Goal: Task Accomplishment & Management: Manage account settings

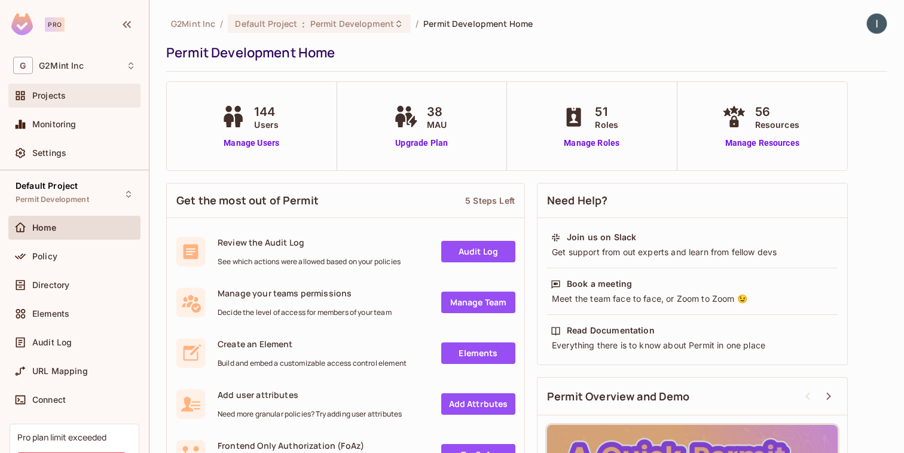
click at [49, 101] on div "Projects" at bounding box center [74, 95] width 123 height 14
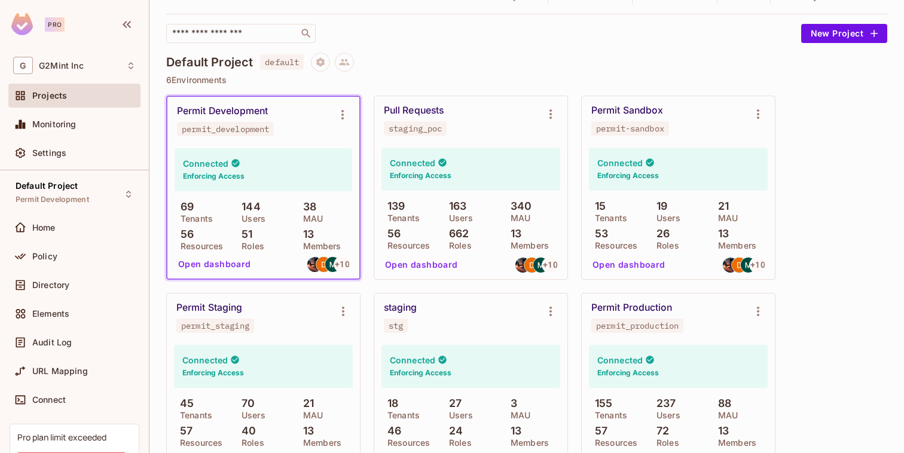
scroll to position [86, 0]
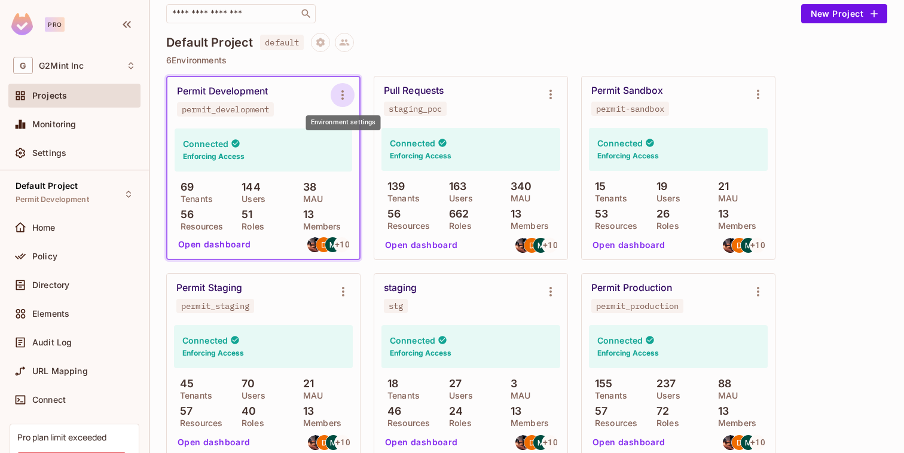
click at [349, 96] on icon "Environment settings" at bounding box center [342, 95] width 14 height 14
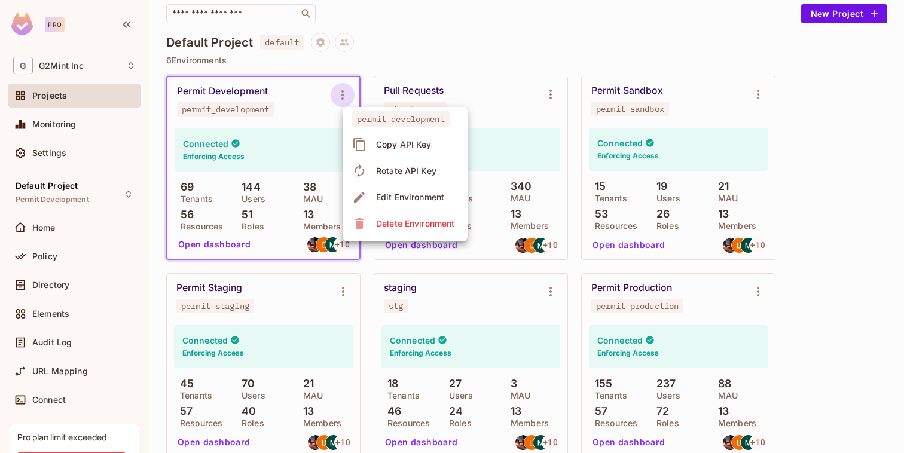
click at [444, 42] on div at bounding box center [452, 226] width 904 height 453
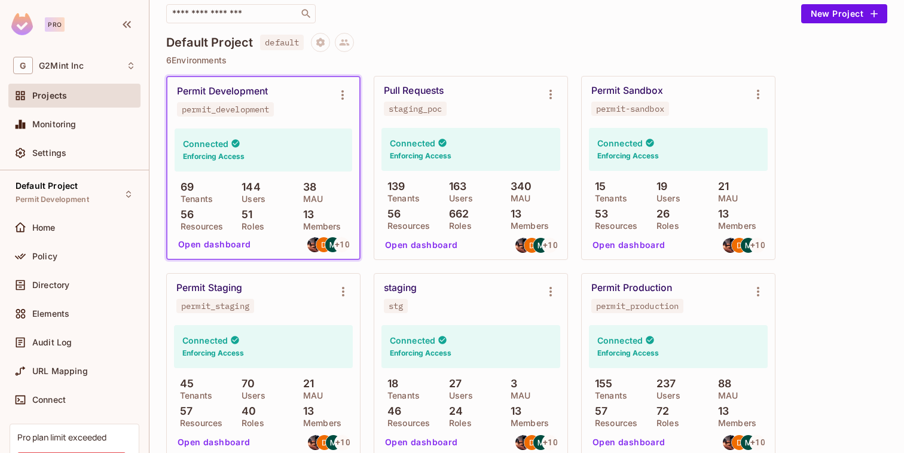
click at [216, 249] on button "Open dashboard" at bounding box center [214, 244] width 83 height 19
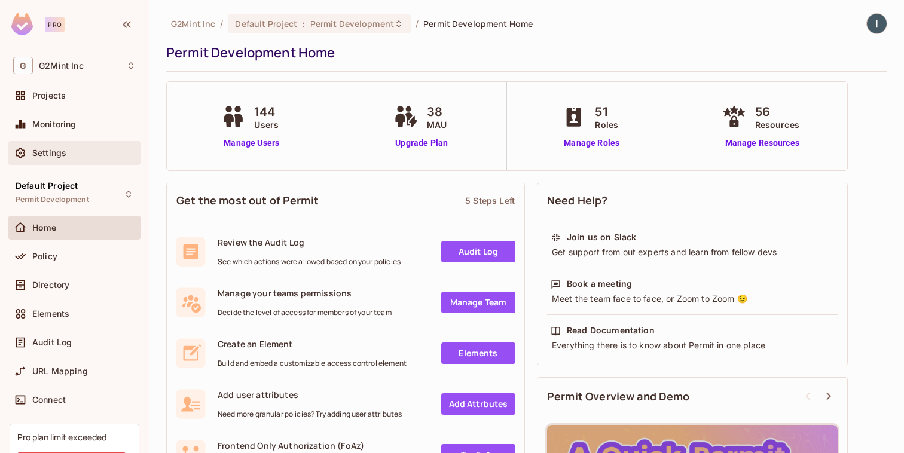
click at [71, 162] on div "Settings" at bounding box center [74, 153] width 132 height 24
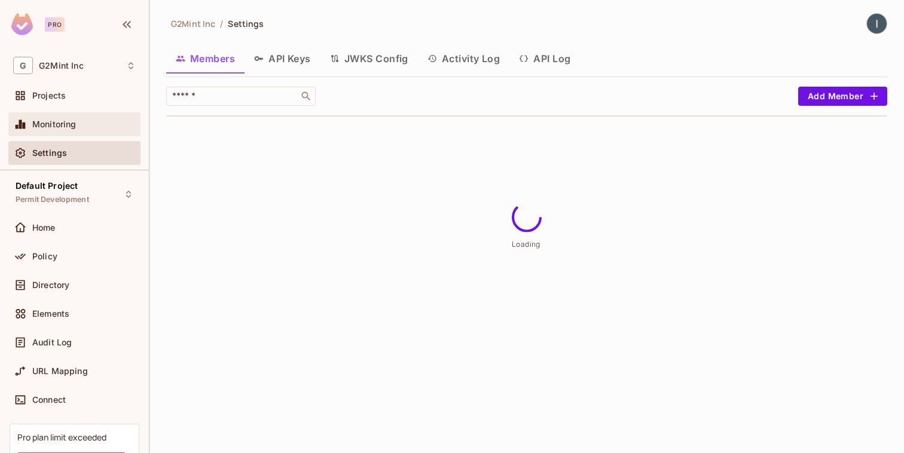
click at [77, 130] on div "Monitoring" at bounding box center [74, 124] width 123 height 14
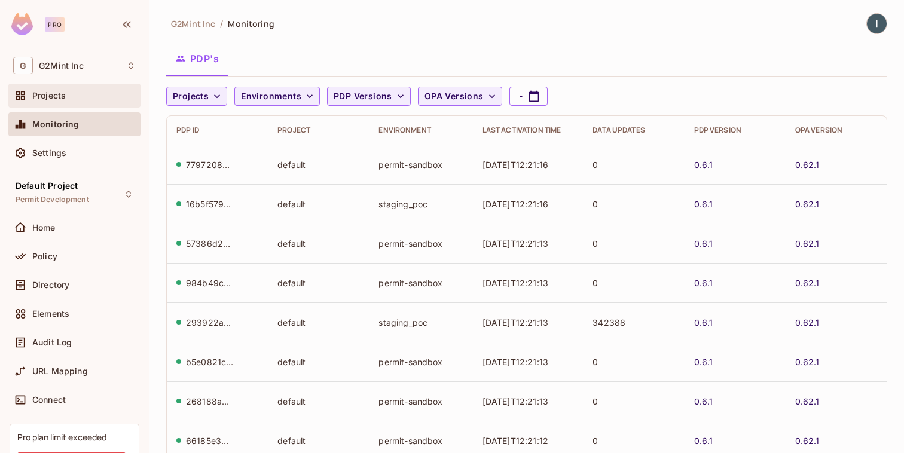
click at [85, 104] on div "Projects" at bounding box center [74, 96] width 132 height 24
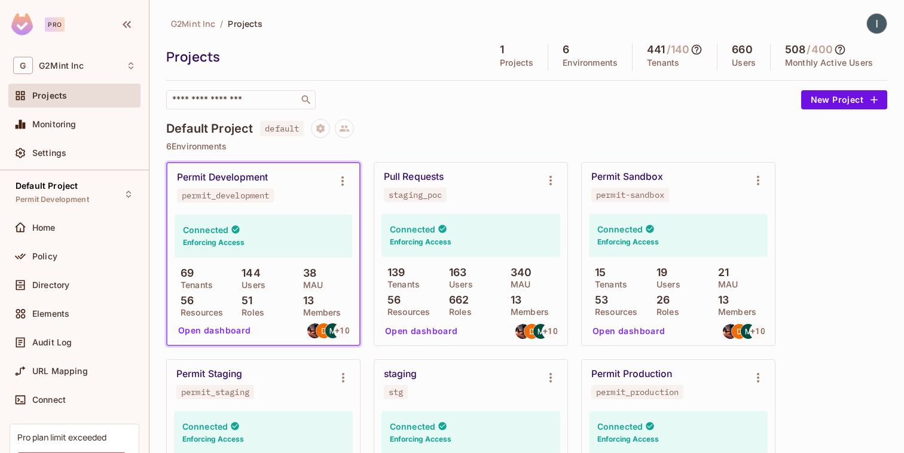
click at [518, 203] on div "Pull Requests staging_poc" at bounding box center [470, 187] width 193 height 48
click at [447, 333] on button "Open dashboard" at bounding box center [421, 331] width 83 height 19
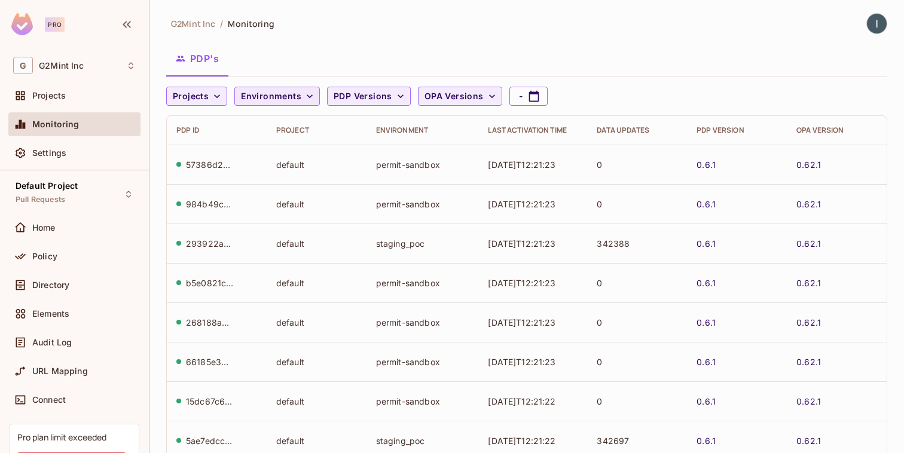
click at [279, 96] on span "Environments" at bounding box center [271, 96] width 60 height 15
click at [279, 96] on div at bounding box center [452, 226] width 904 height 453
click at [59, 105] on div "Projects" at bounding box center [74, 96] width 132 height 24
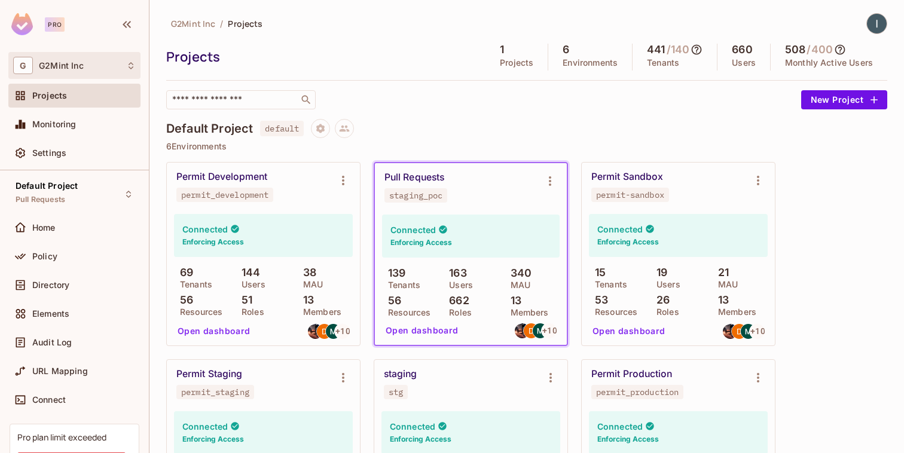
click at [83, 64] on div "G G2Mint Inc" at bounding box center [74, 65] width 123 height 17
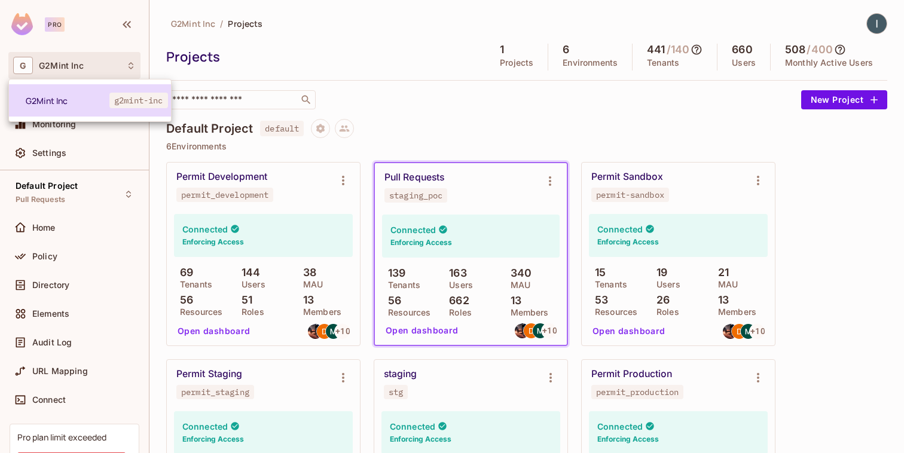
click at [83, 93] on li "G2Mint Inc g2mint-inc" at bounding box center [90, 100] width 162 height 32
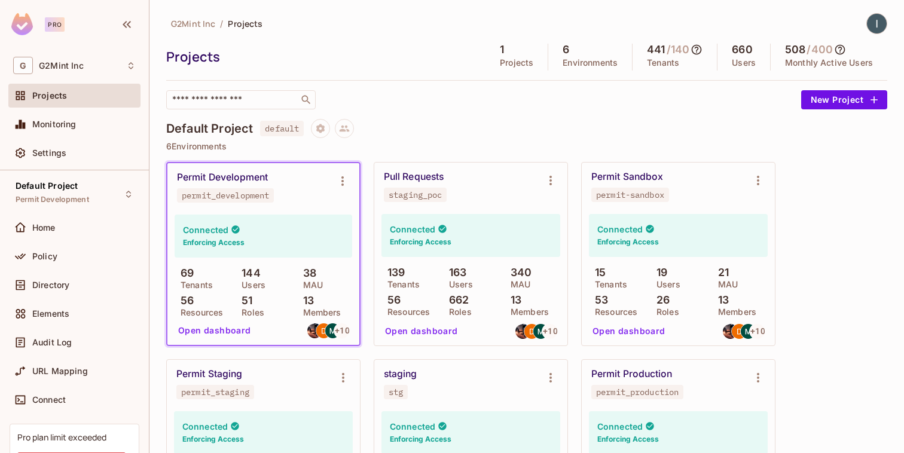
click at [466, 118] on div "G2Mint Inc / Projects Projects 1 Projects 6 Environments 441 / 140 Tenants 660 …" at bounding box center [526, 383] width 721 height 741
click at [297, 215] on div "Connected Enforcing Access" at bounding box center [264, 236] width 178 height 43
click at [216, 231] on h4 "Connected" at bounding box center [205, 229] width 45 height 11
click at [203, 326] on button "Open dashboard" at bounding box center [214, 330] width 83 height 19
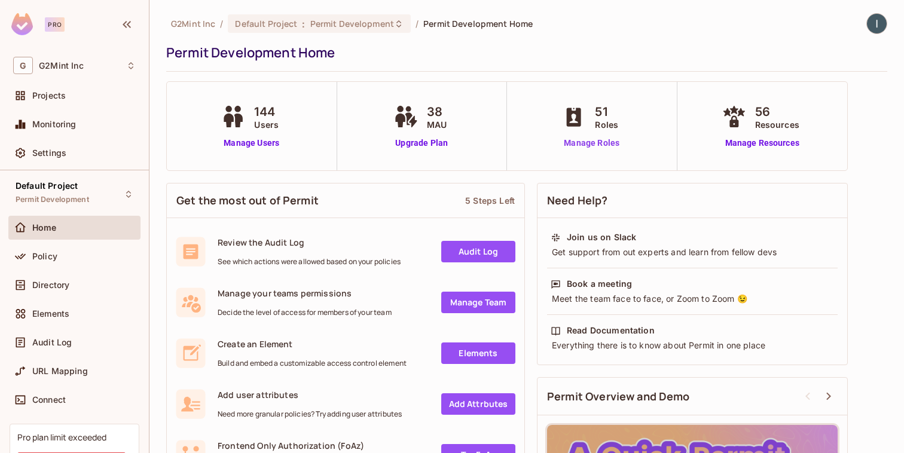
click at [594, 144] on link "Manage Roles" at bounding box center [591, 143] width 65 height 13
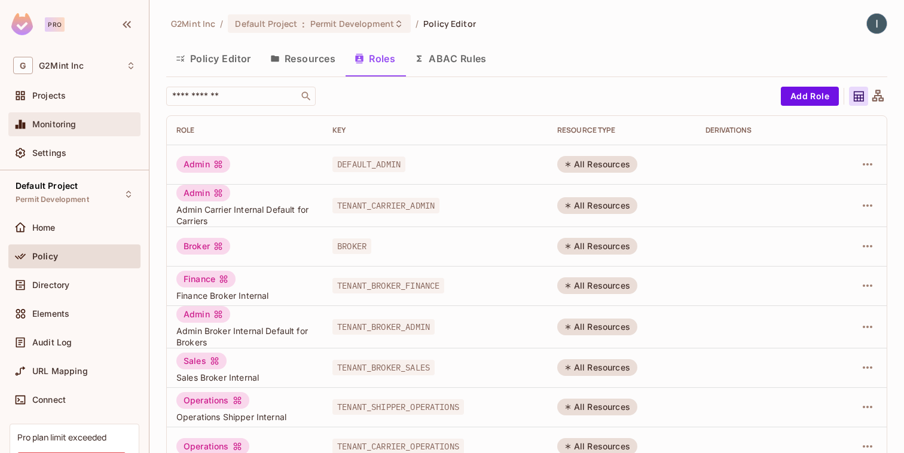
click at [45, 124] on span "Monitoring" at bounding box center [54, 125] width 44 height 10
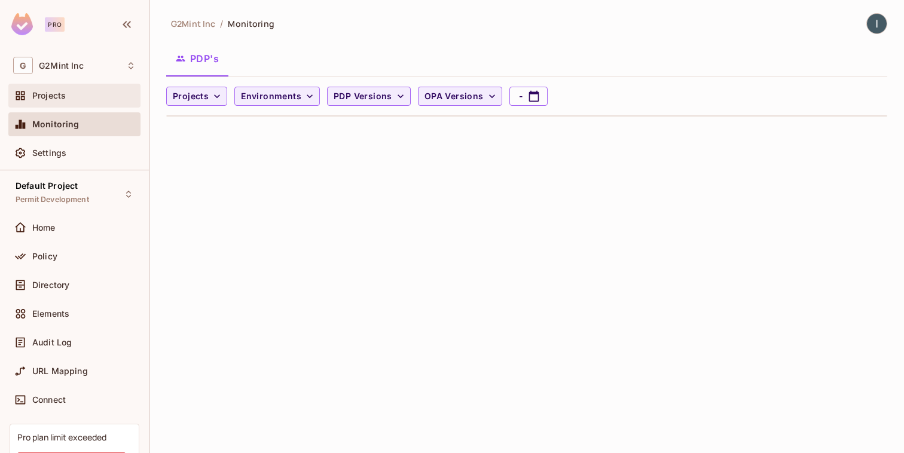
click at [48, 104] on div "Projects" at bounding box center [74, 96] width 132 height 24
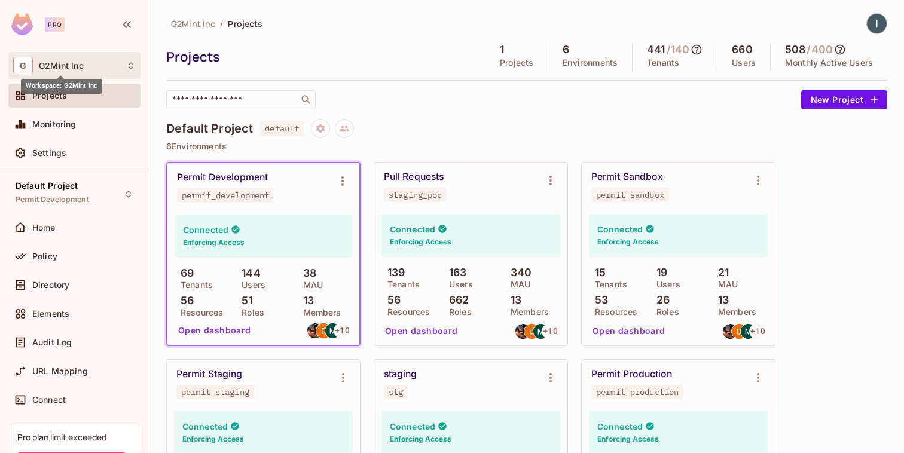
click at [66, 71] on div "Workspace: G2Mint Inc" at bounding box center [61, 82] width 81 height 23
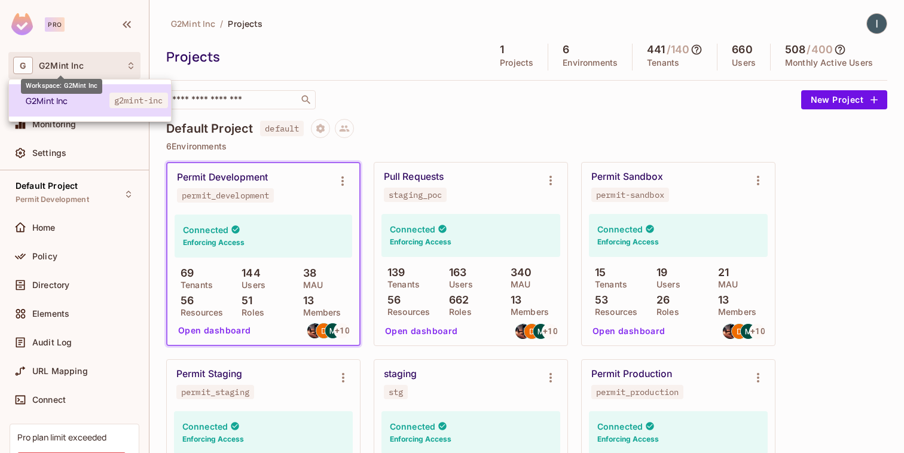
click at [71, 94] on li "G2Mint Inc g2mint-inc" at bounding box center [90, 100] width 162 height 32
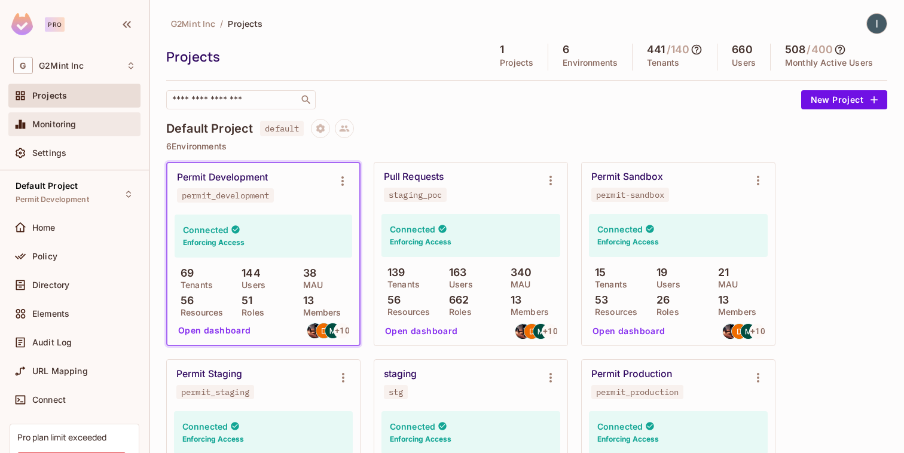
click at [64, 128] on span "Monitoring" at bounding box center [54, 125] width 44 height 10
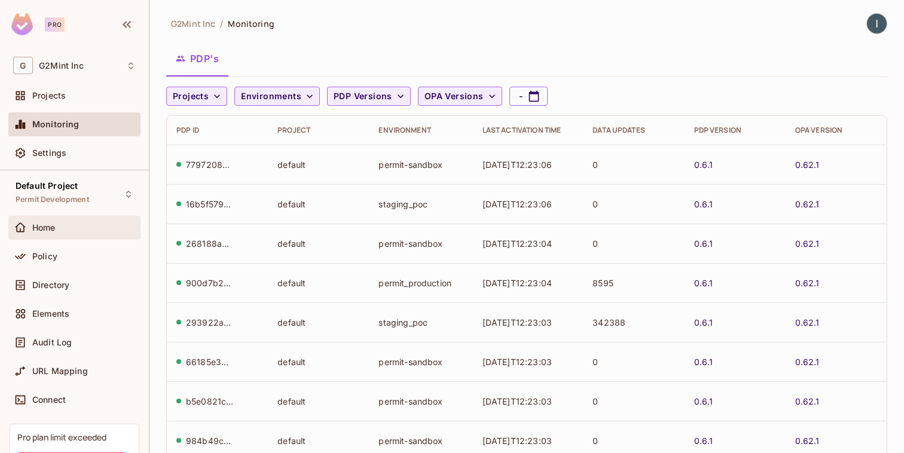
click at [86, 228] on div "Home" at bounding box center [83, 228] width 103 height 10
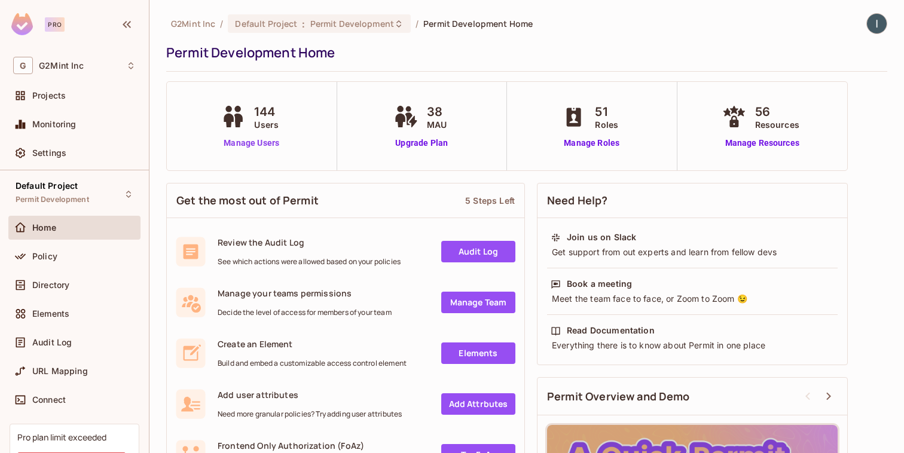
click at [268, 147] on link "Manage Users" at bounding box center [251, 143] width 66 height 13
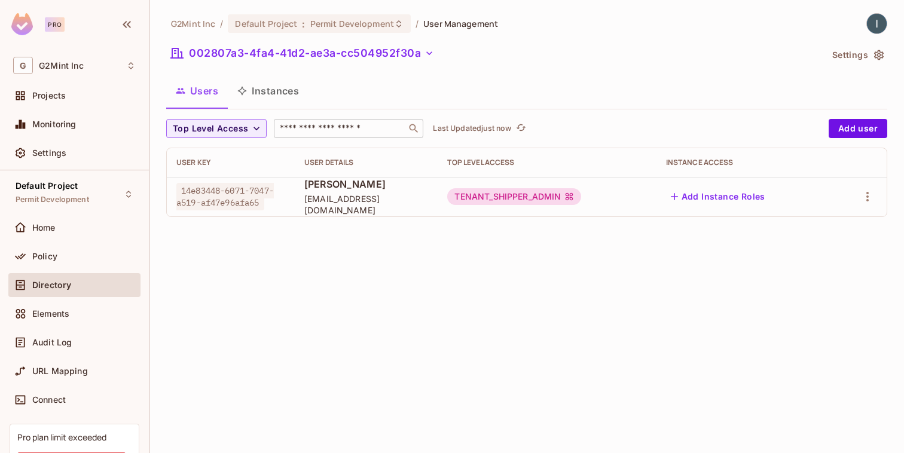
click at [306, 132] on input "text" at bounding box center [340, 129] width 126 height 12
click at [264, 87] on button "Instances" at bounding box center [268, 91] width 81 height 30
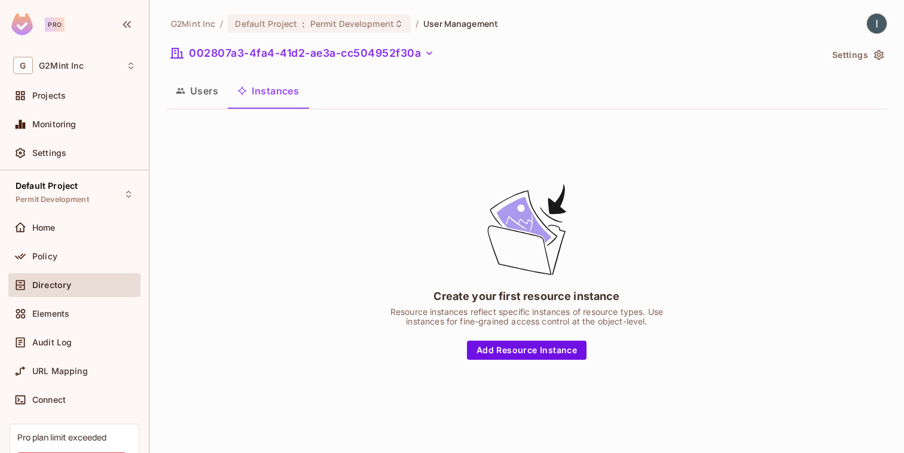
click at [206, 88] on button "Users" at bounding box center [197, 91] width 62 height 30
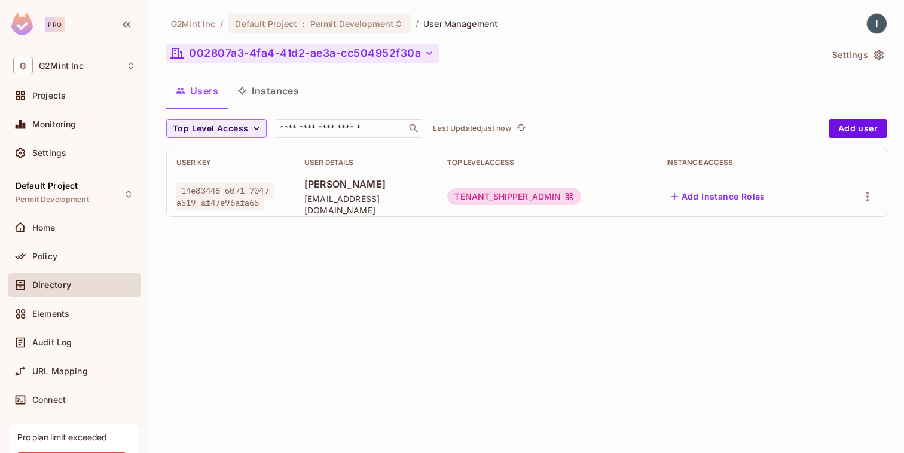
click at [405, 46] on button "002807a3-4fa4-41d2-ae3a-cc504952f30a" at bounding box center [302, 53] width 273 height 19
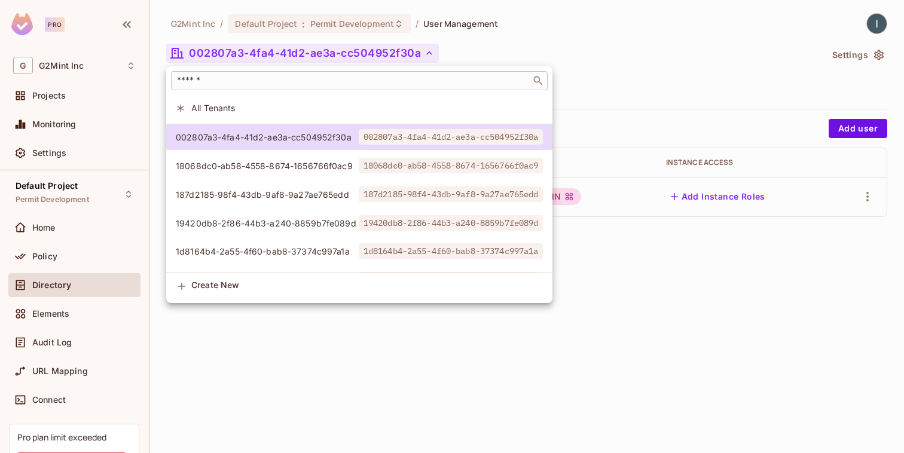
click at [303, 75] on input "text" at bounding box center [351, 81] width 353 height 12
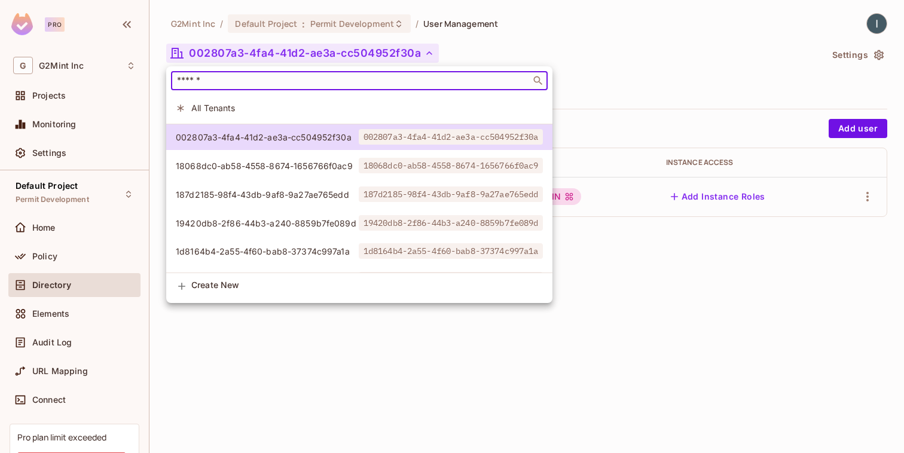
paste input "**********"
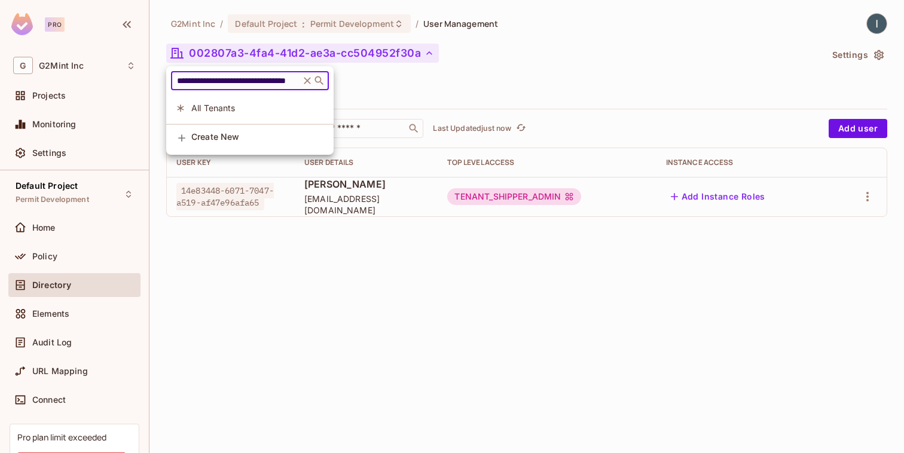
type input "**********"
click at [308, 85] on icon at bounding box center [307, 81] width 12 height 12
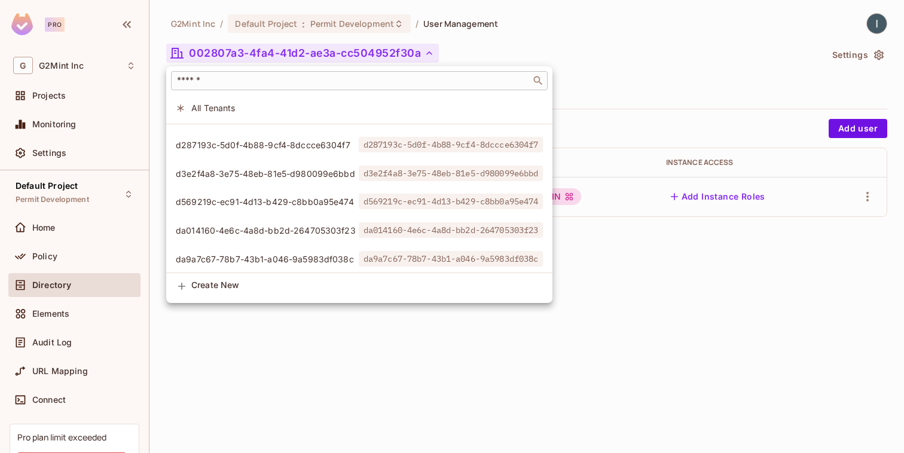
scroll to position [1828, 0]
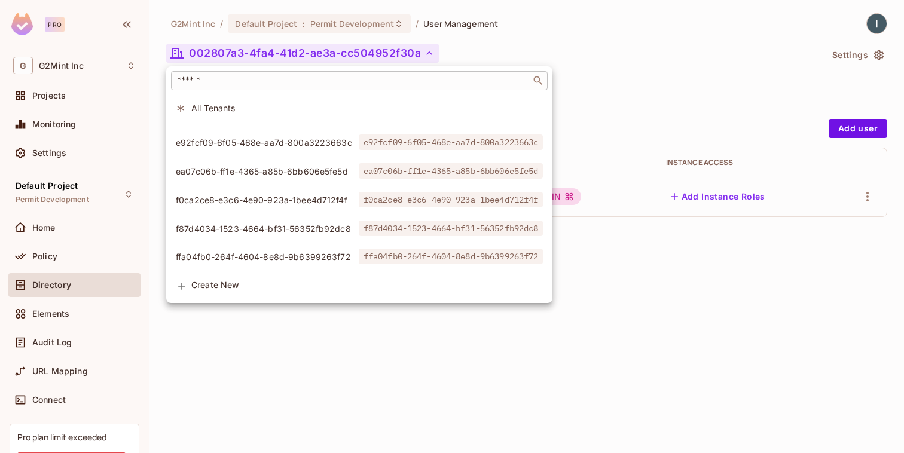
click at [258, 75] on input "text" at bounding box center [351, 81] width 353 height 12
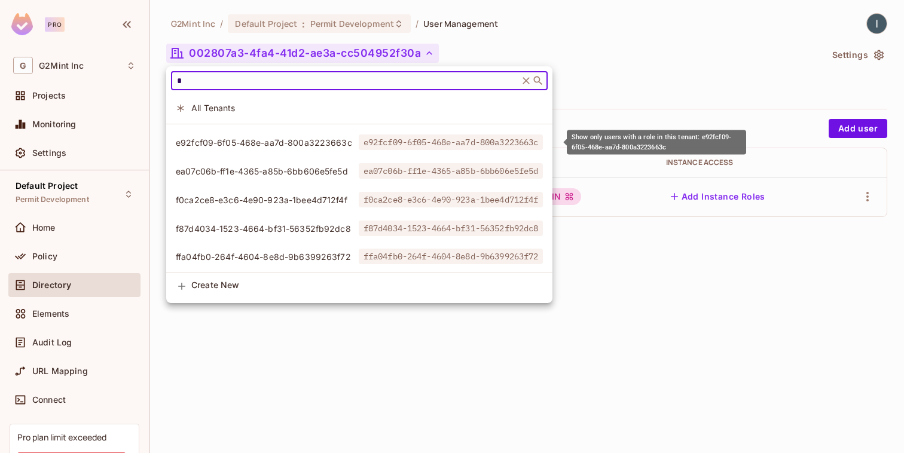
scroll to position [0, 0]
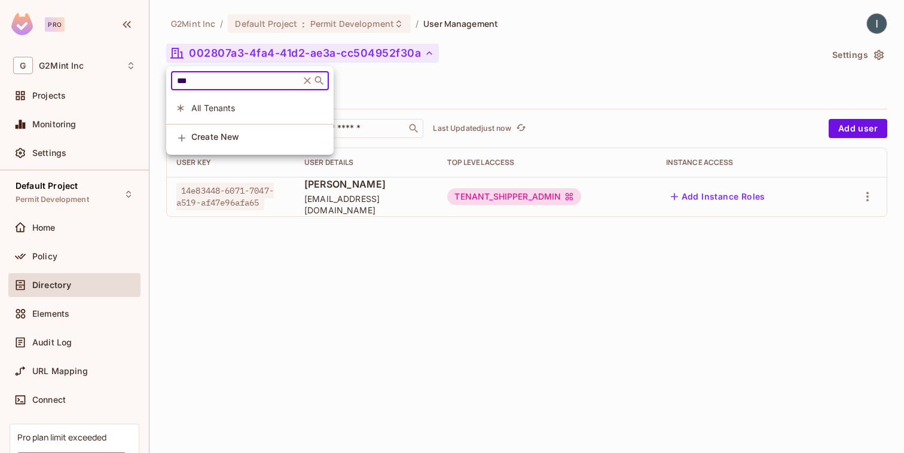
type input "***"
click at [307, 81] on icon at bounding box center [307, 80] width 7 height 7
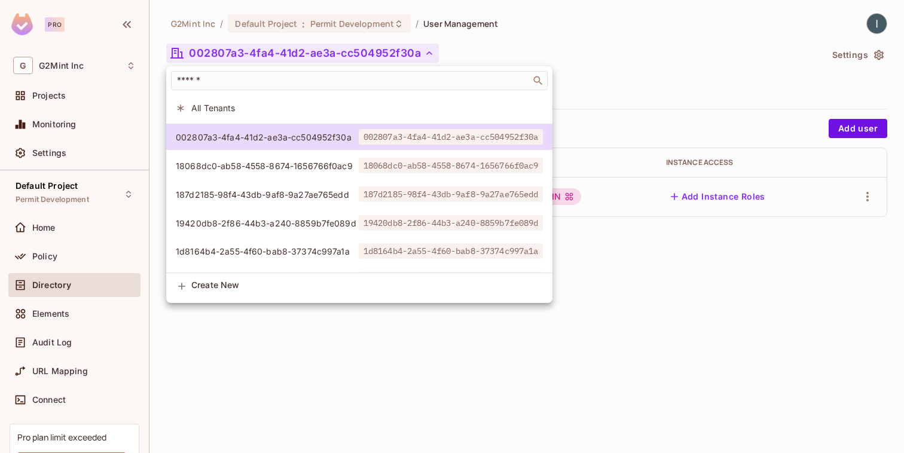
click at [72, 127] on div at bounding box center [452, 226] width 904 height 453
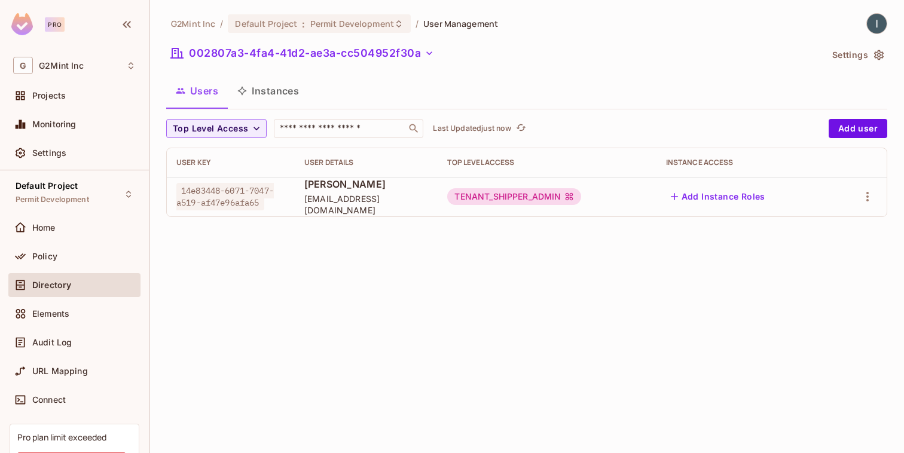
click at [72, 127] on div "​ All Tenants 002807a3-4fa4-41d2-ae3a-cc504952f30a 002807a3-4fa4-41d2-ae3a-cc50…" at bounding box center [452, 226] width 904 height 453
click at [72, 127] on span "Monitoring" at bounding box center [54, 125] width 44 height 10
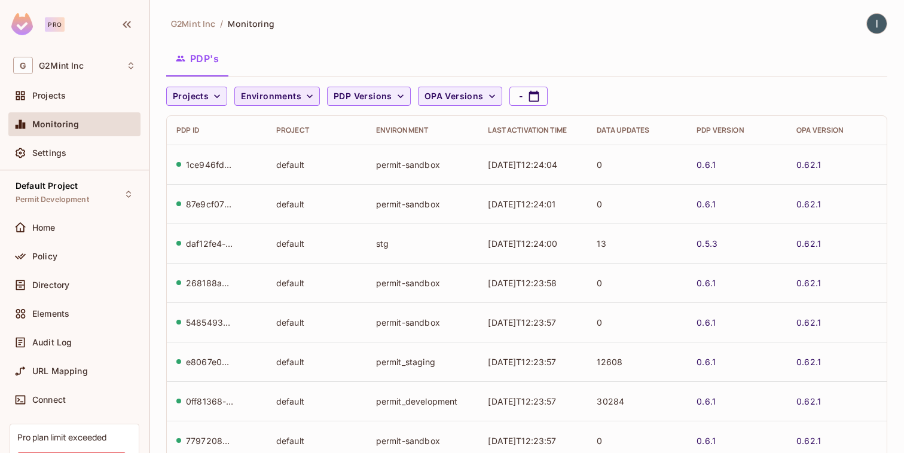
click at [290, 90] on span "Environments" at bounding box center [271, 96] width 60 height 15
click at [290, 90] on div at bounding box center [452, 226] width 904 height 453
click at [81, 99] on div "Projects" at bounding box center [83, 96] width 103 height 10
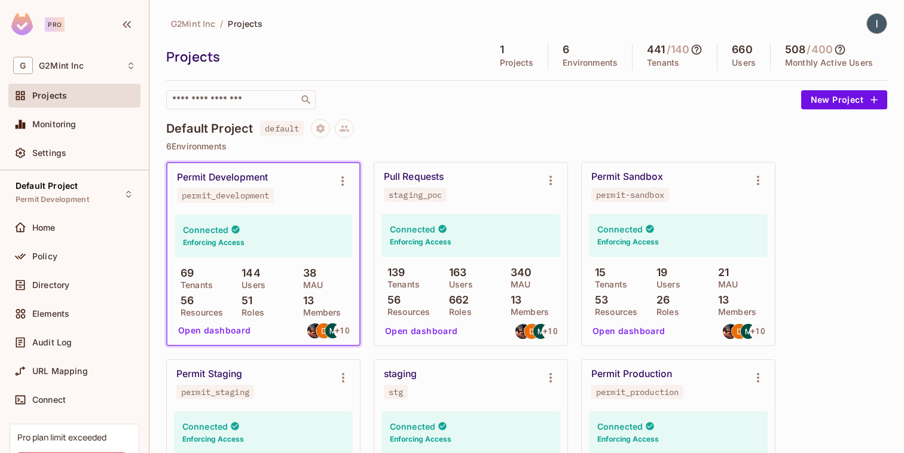
click at [500, 197] on div "Pull Requests staging_poc" at bounding box center [461, 186] width 155 height 31
click at [482, 198] on div "Pull Requests staging_poc" at bounding box center [461, 186] width 155 height 31
click at [286, 130] on span "default" at bounding box center [282, 129] width 44 height 16
click at [326, 130] on icon "Project settings" at bounding box center [320, 128] width 11 height 11
click at [483, 108] on div at bounding box center [452, 226] width 904 height 453
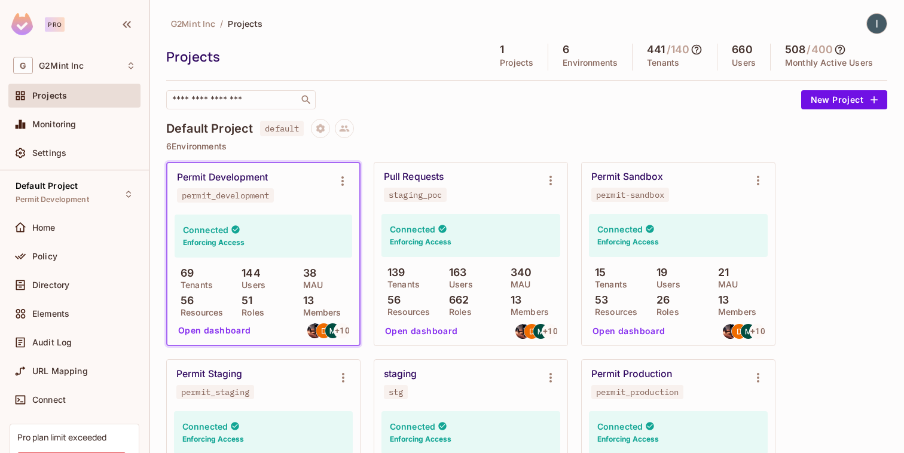
click at [518, 248] on div "Connected Enforcing Access" at bounding box center [470, 235] width 179 height 43
click at [439, 325] on button "Open dashboard" at bounding box center [421, 331] width 83 height 19
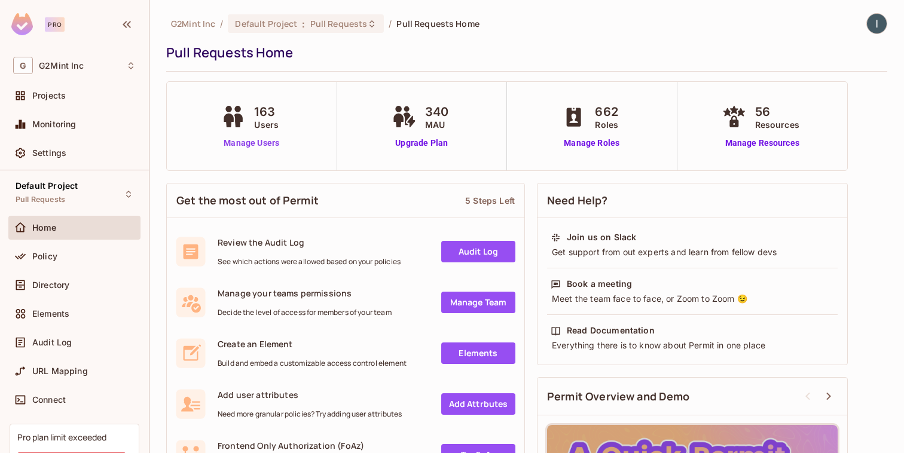
click at [230, 142] on link "Manage Users" at bounding box center [251, 143] width 66 height 13
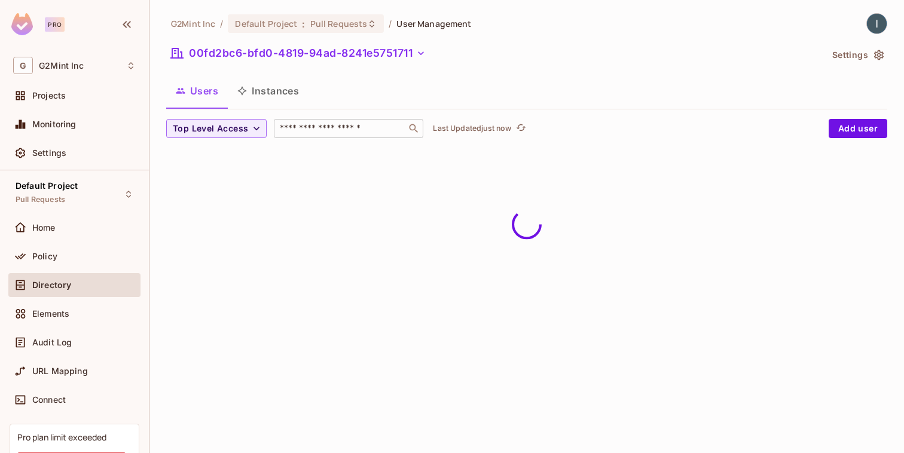
click at [338, 135] on div "​" at bounding box center [348, 128] width 149 height 19
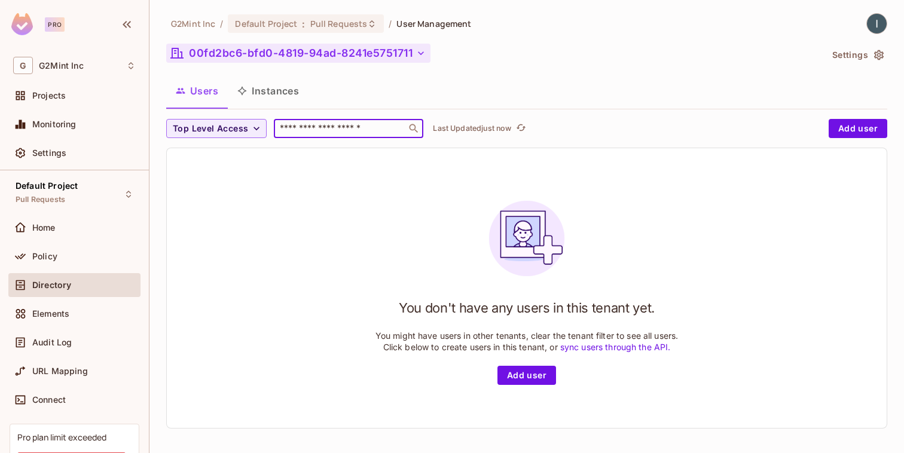
click at [313, 47] on button "00fd2bc6-bfd0-4819-94ad-8241e5751711" at bounding box center [298, 53] width 264 height 19
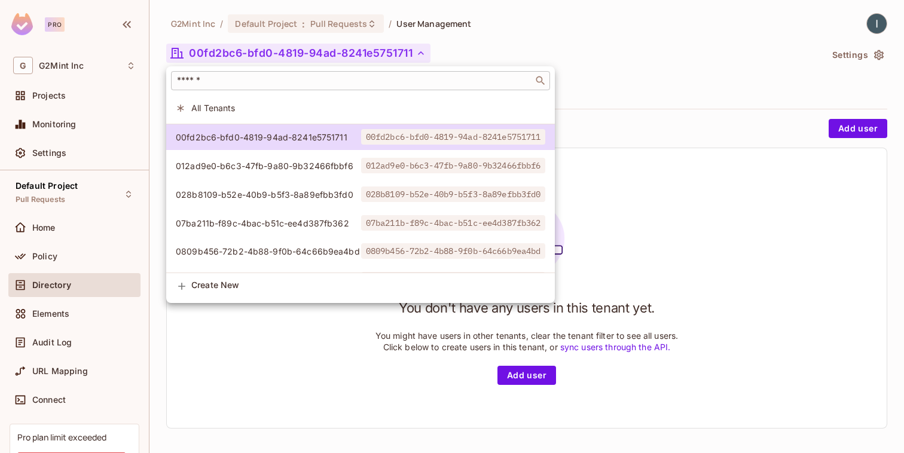
click at [268, 81] on input "text" at bounding box center [352, 81] width 355 height 12
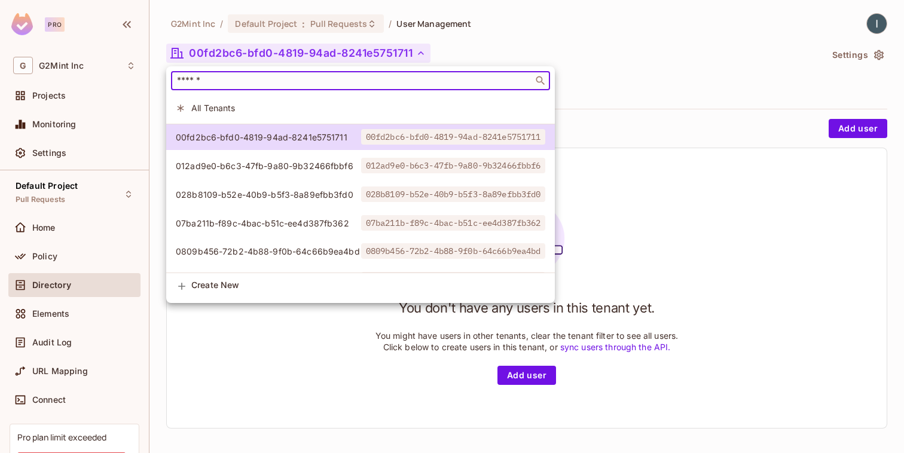
paste input "**********"
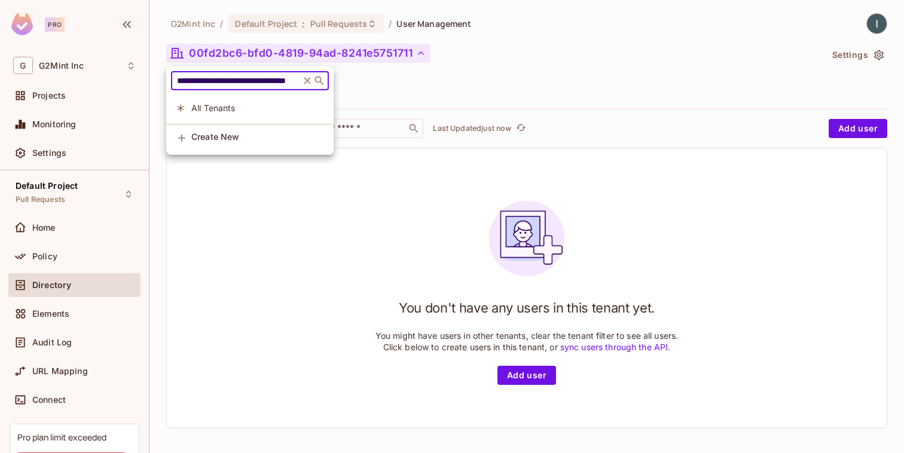
type input "**********"
click at [67, 282] on div at bounding box center [452, 226] width 904 height 453
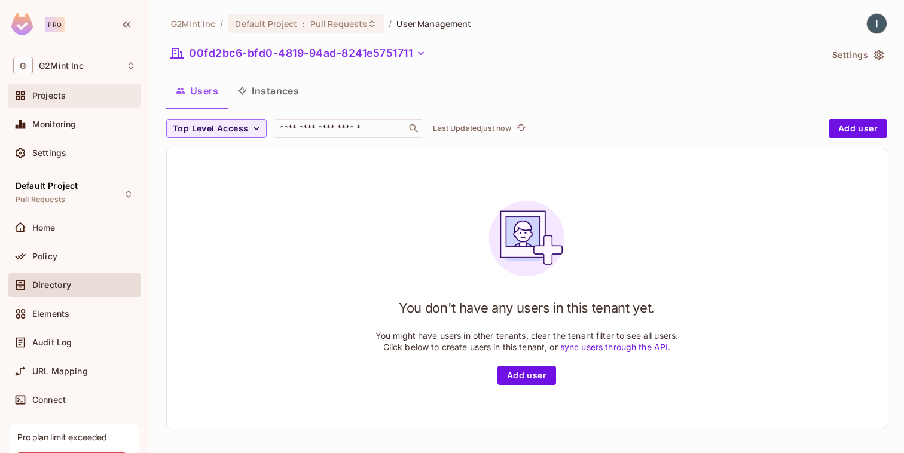
click at [63, 94] on span "Projects" at bounding box center [48, 96] width 33 height 10
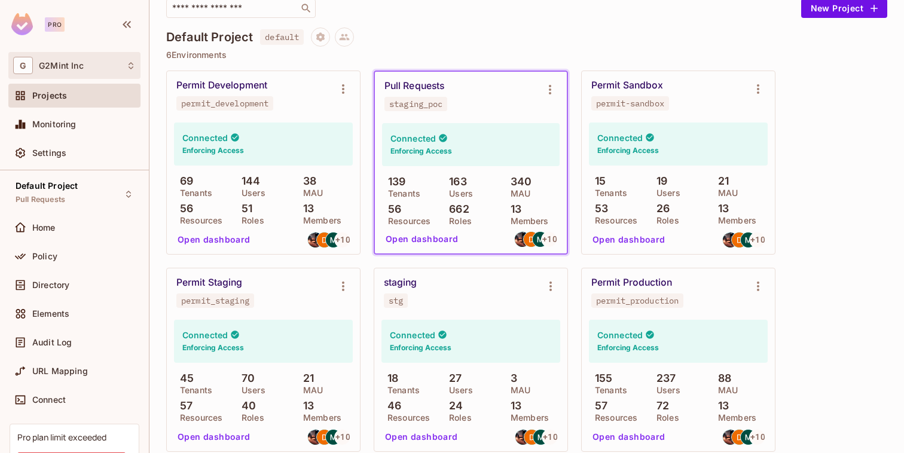
scroll to position [96, 0]
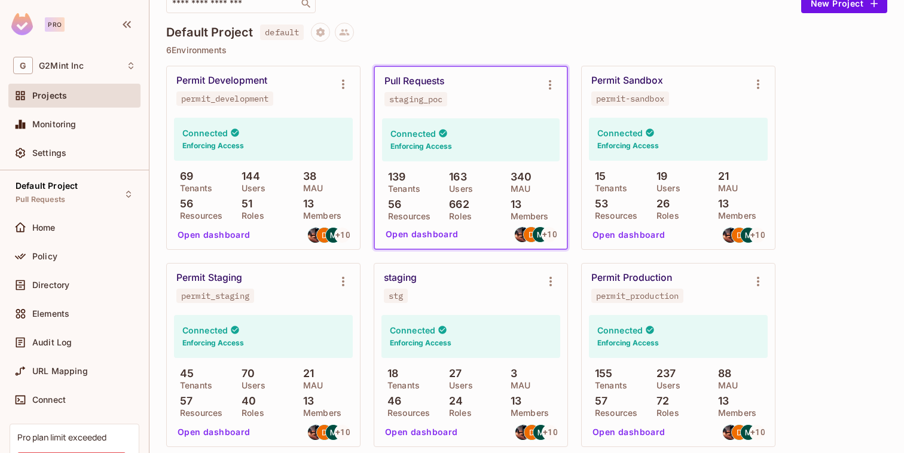
click at [698, 115] on div "Connected Enforcing Access 15 Tenants 19 Users 21 MAU 53 Resources 26 Roles 13 …" at bounding box center [678, 181] width 193 height 135
click at [630, 230] on button "Open dashboard" at bounding box center [629, 234] width 83 height 19
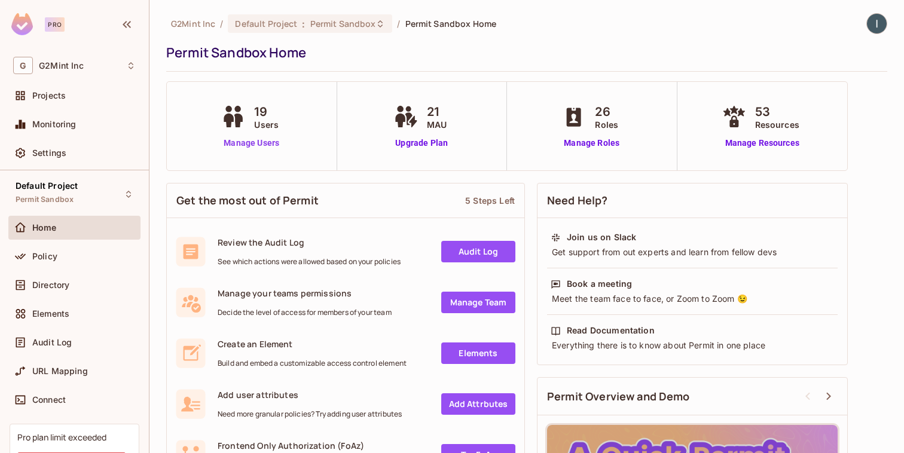
click at [231, 142] on link "Manage Users" at bounding box center [251, 143] width 66 height 13
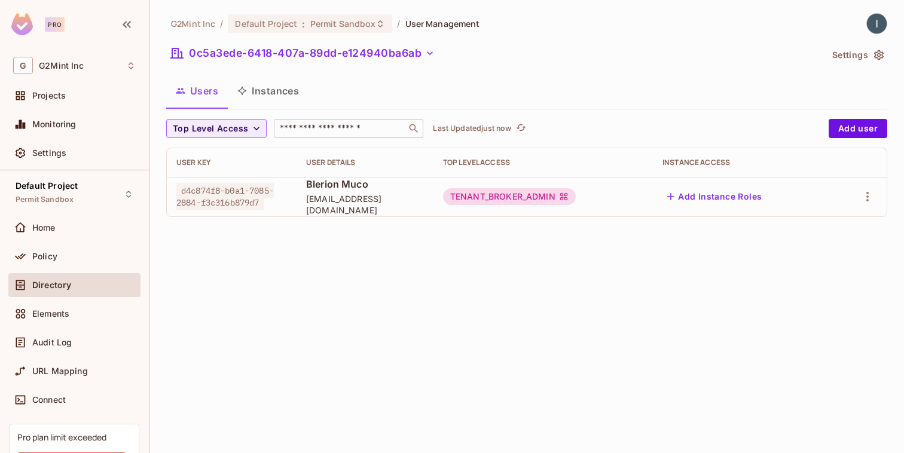
click at [329, 130] on input "text" at bounding box center [340, 129] width 126 height 12
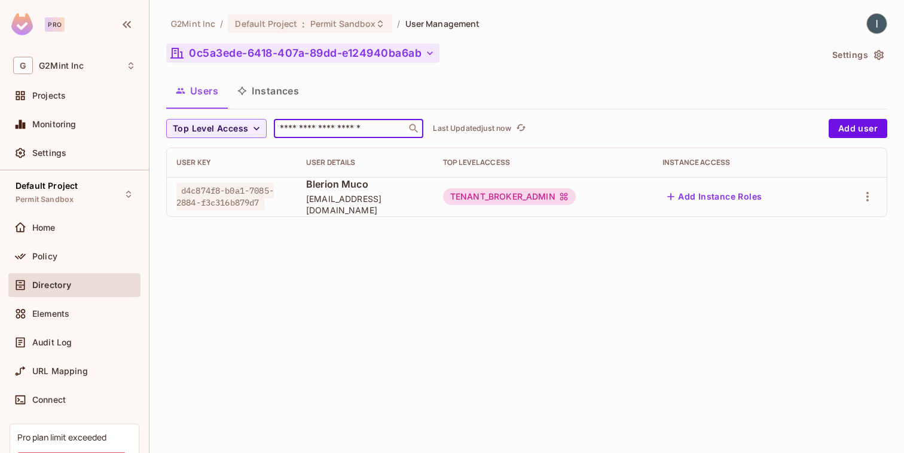
click at [270, 52] on button "0c5a3ede-6418-407a-89dd-e124940ba6ab" at bounding box center [302, 53] width 273 height 19
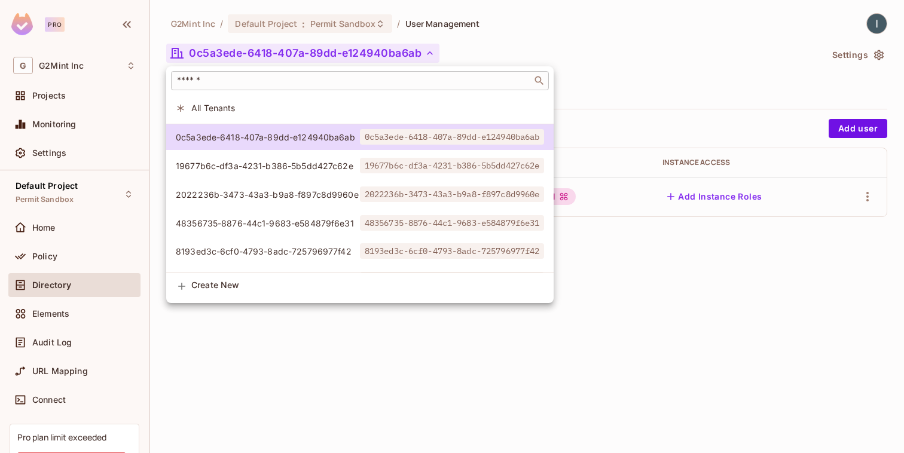
click at [256, 72] on div "​" at bounding box center [360, 80] width 378 height 19
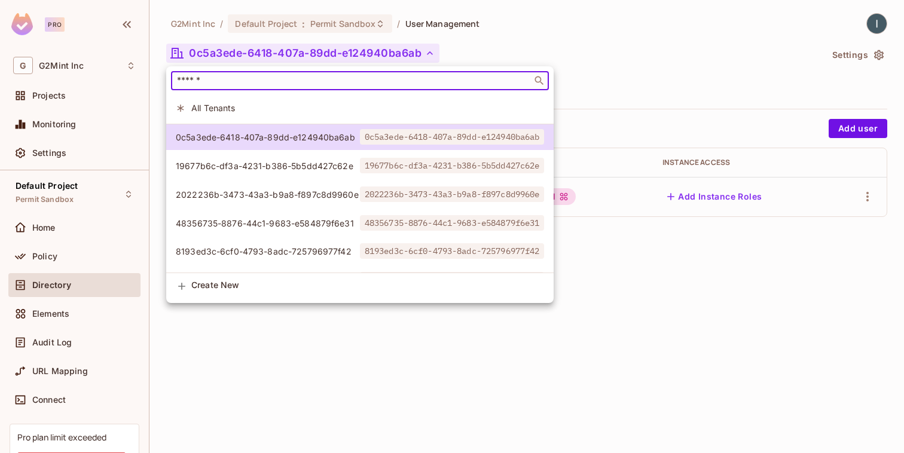
paste input "**********"
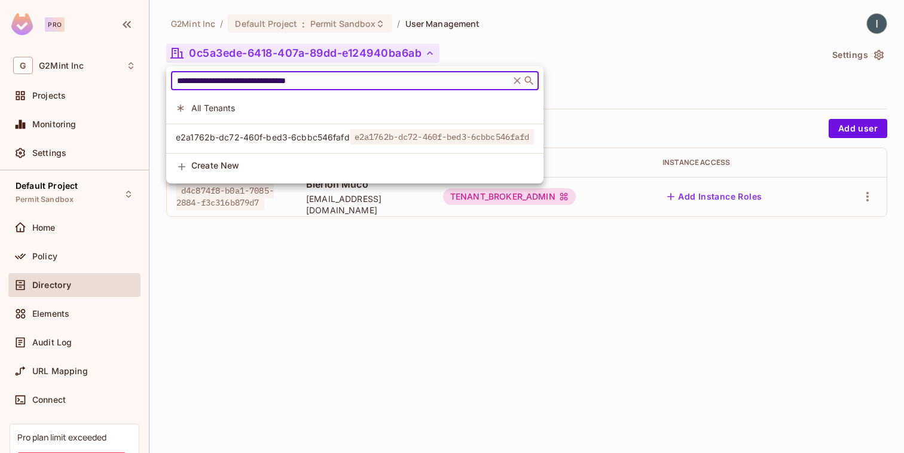
type input "**********"
click at [316, 136] on span "e2a1762b-dc72-460f-bed3-6cbbc546fafd" at bounding box center [263, 137] width 174 height 11
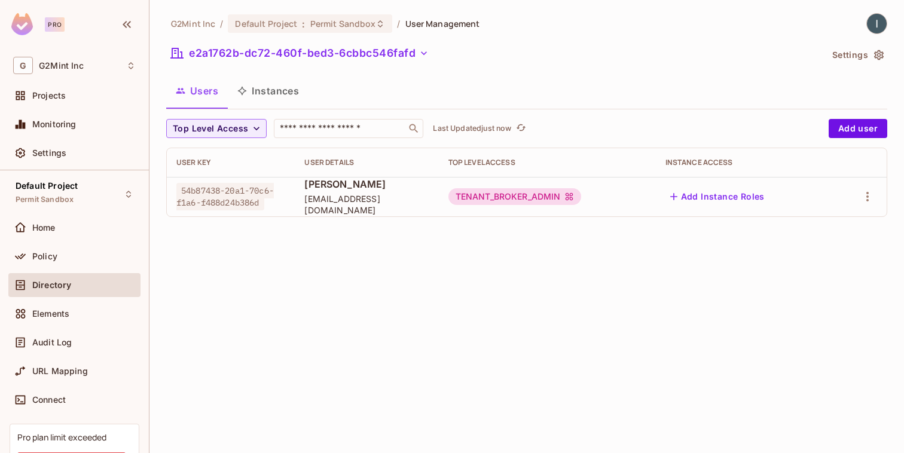
click at [263, 95] on button "Instances" at bounding box center [268, 91] width 81 height 30
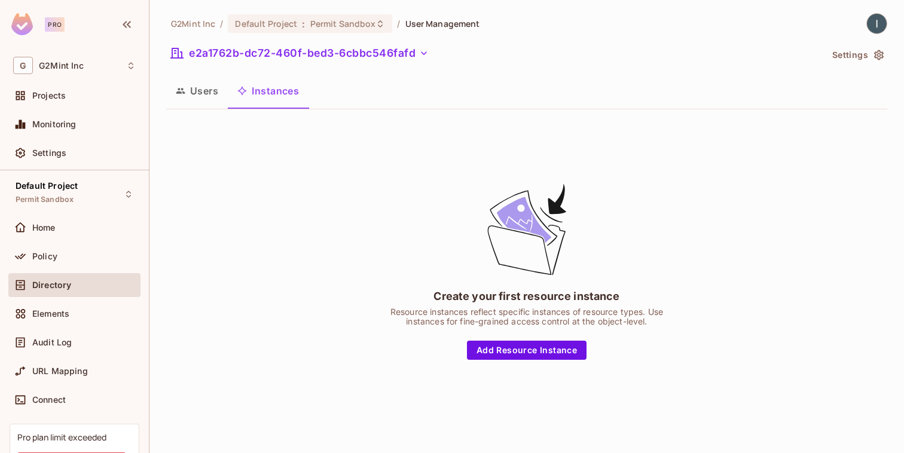
click at [197, 92] on button "Users" at bounding box center [197, 91] width 62 height 30
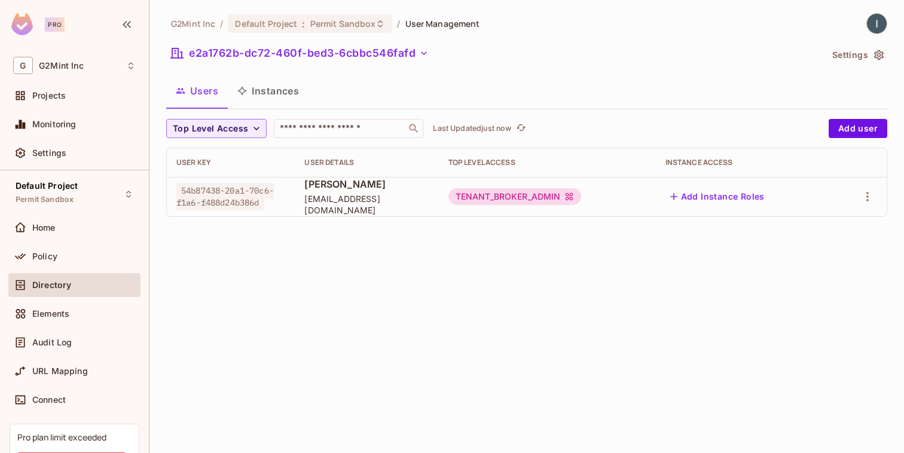
click at [372, 191] on span "[PERSON_NAME]" at bounding box center [366, 184] width 124 height 13
click at [234, 193] on span "54b87438-20a1-70c6-f1a6-f488d24b386d" at bounding box center [224, 197] width 97 height 28
click at [517, 199] on div "TENANT_BROKER_ADMIN" at bounding box center [514, 196] width 133 height 17
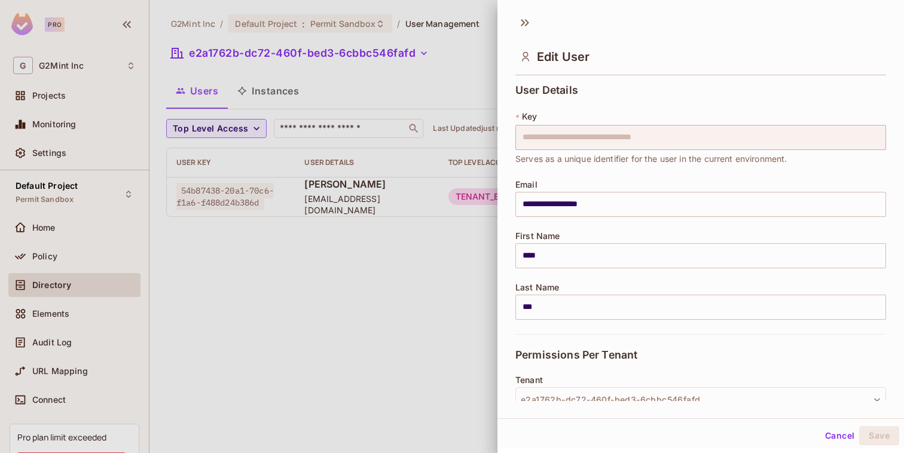
click at [530, 32] on div "Edit User" at bounding box center [700, 46] width 407 height 66
click at [524, 22] on icon at bounding box center [524, 22] width 19 height 19
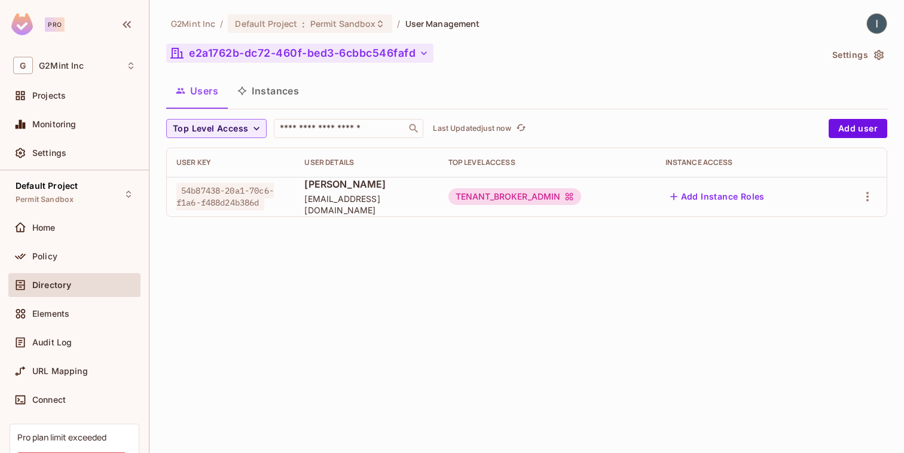
click at [424, 44] on button "e2a1762b-dc72-460f-bed3-6cbbc546fafd" at bounding box center [299, 53] width 267 height 19
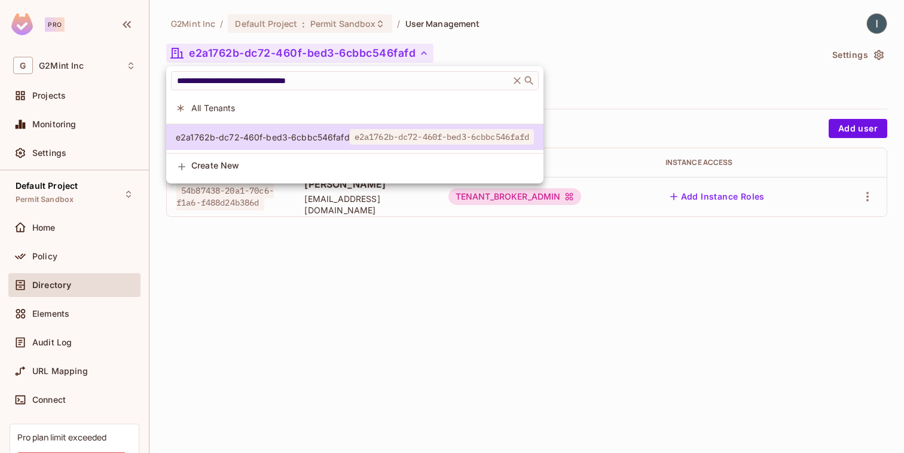
click at [424, 44] on div at bounding box center [452, 226] width 904 height 453
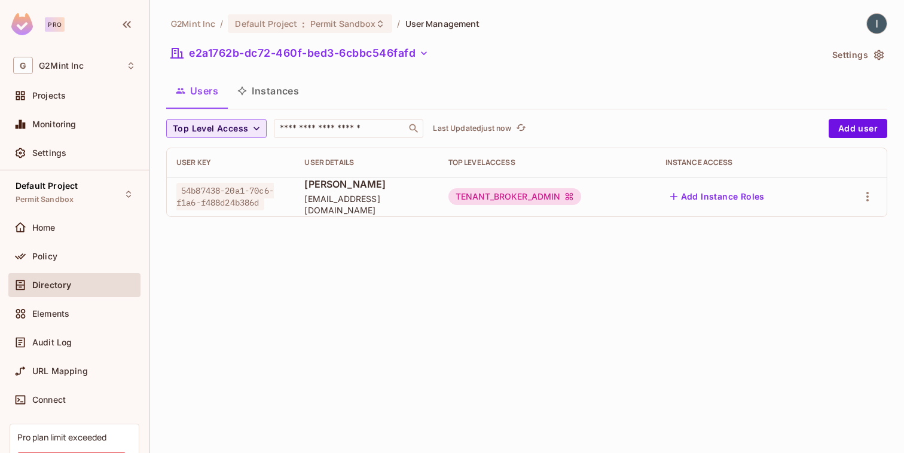
click at [250, 135] on button "Top Level Access" at bounding box center [216, 128] width 100 height 19
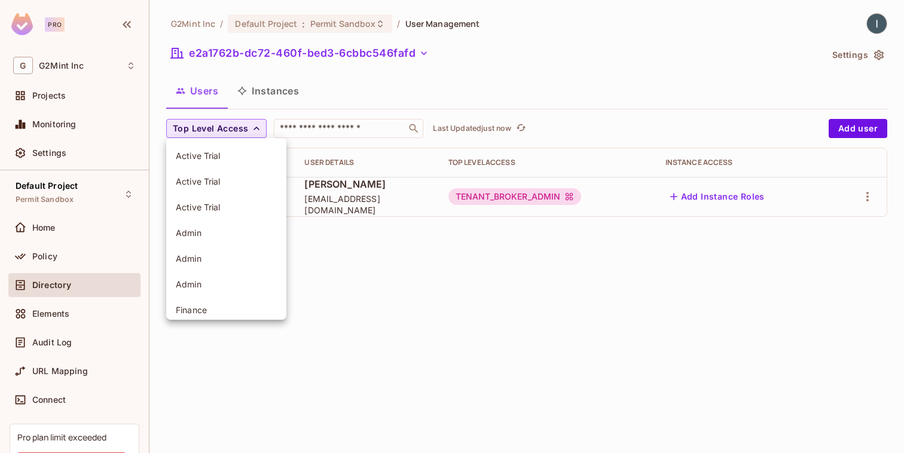
click at [250, 135] on div at bounding box center [452, 226] width 904 height 453
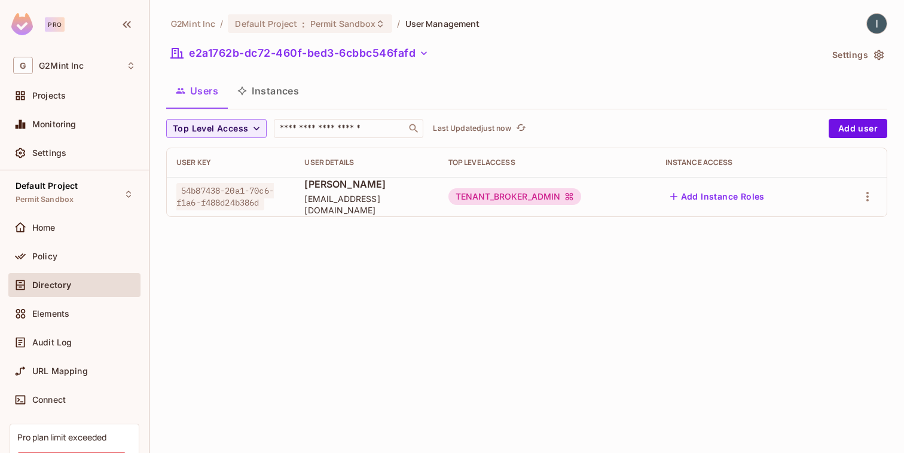
click at [446, 81] on div "Users Instances" at bounding box center [526, 91] width 721 height 30
click at [528, 123] on button "Click to refresh data" at bounding box center [521, 128] width 14 height 14
click at [486, 199] on div "TENANT_BROKER_ADMIN" at bounding box center [514, 196] width 133 height 17
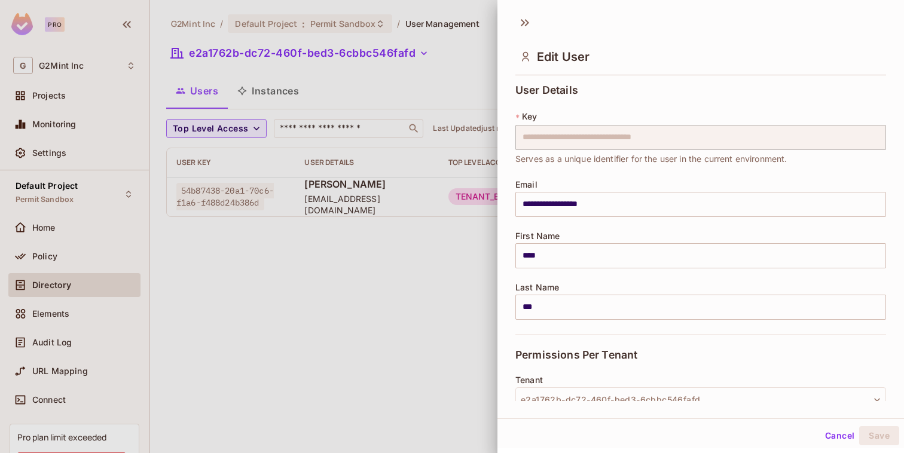
click at [174, 197] on div at bounding box center [452, 226] width 904 height 453
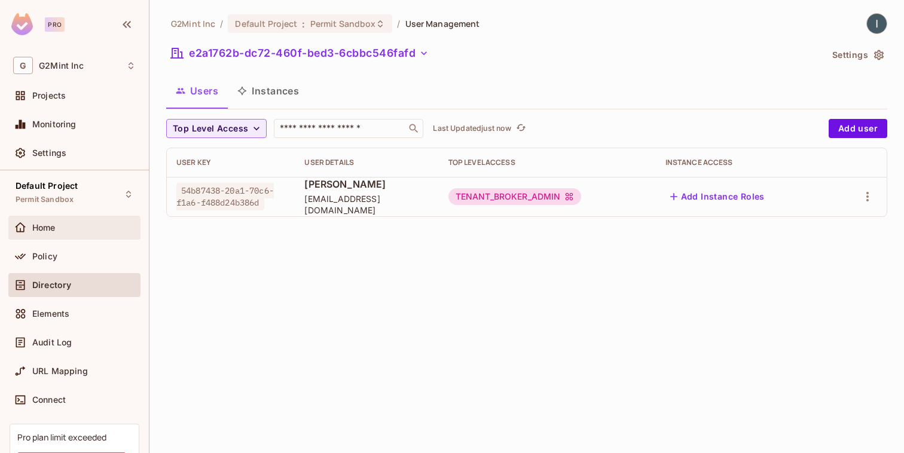
click at [48, 228] on span "Home" at bounding box center [43, 228] width 23 height 10
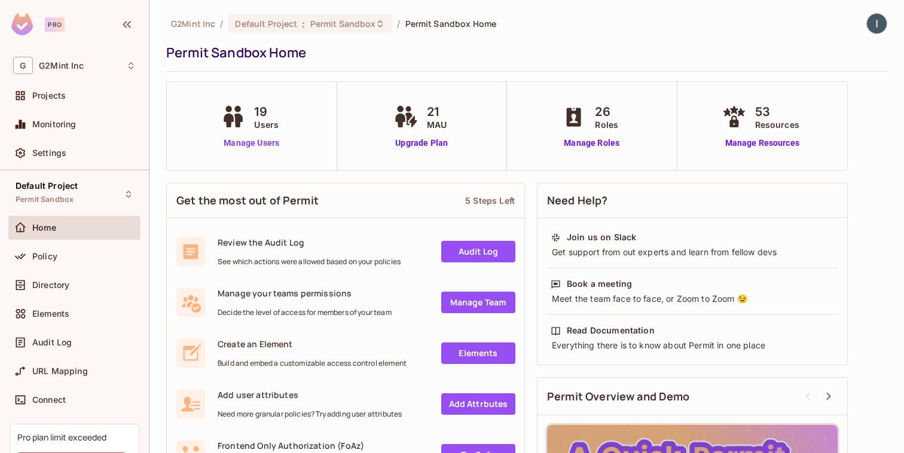
click at [274, 139] on link "Manage Users" at bounding box center [251, 143] width 66 height 13
click at [615, 141] on link "Manage Roles" at bounding box center [591, 143] width 65 height 13
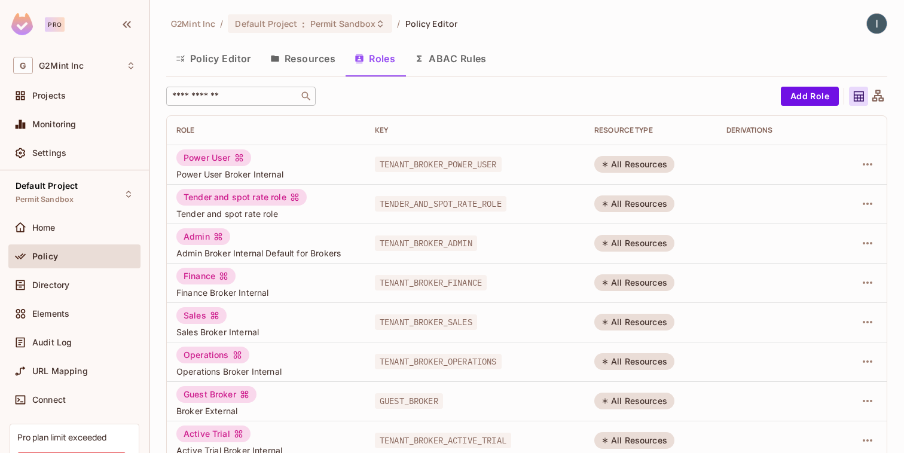
click at [277, 100] on input "text" at bounding box center [233, 96] width 126 height 12
paste input "**********"
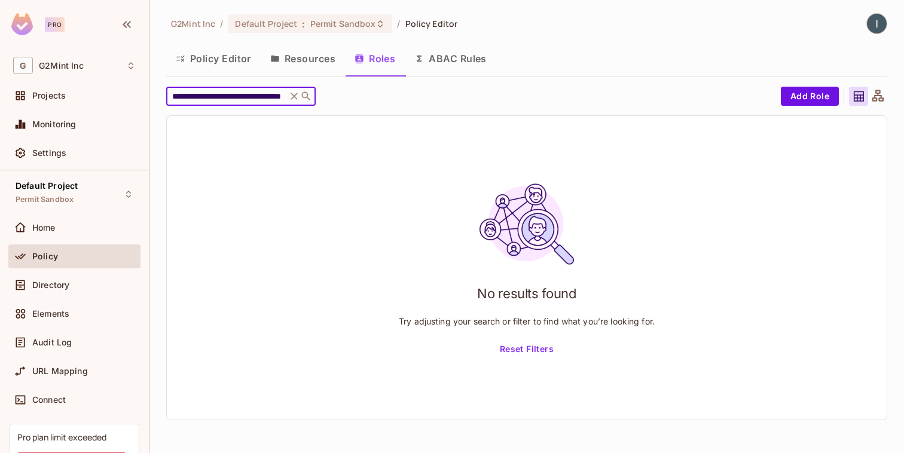
type input "**********"
click at [294, 94] on icon at bounding box center [294, 96] width 12 height 12
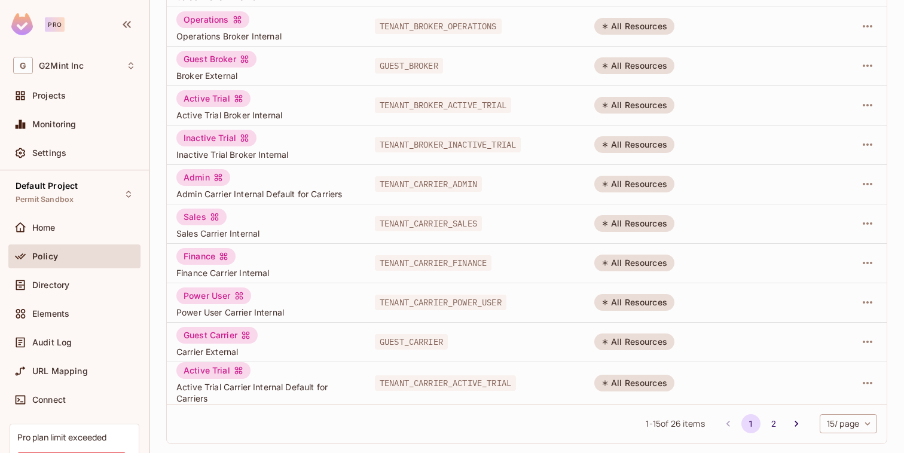
scroll to position [0, 0]
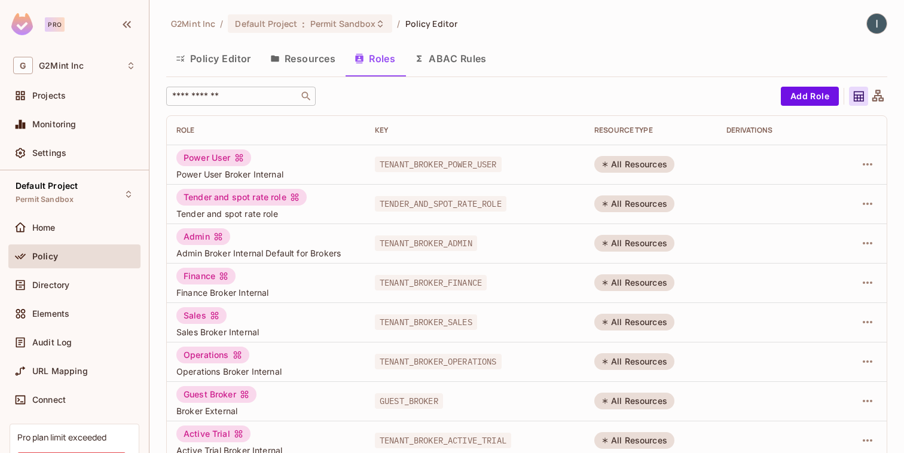
click at [449, 63] on button "ABAC Rules" at bounding box center [450, 59] width 91 height 30
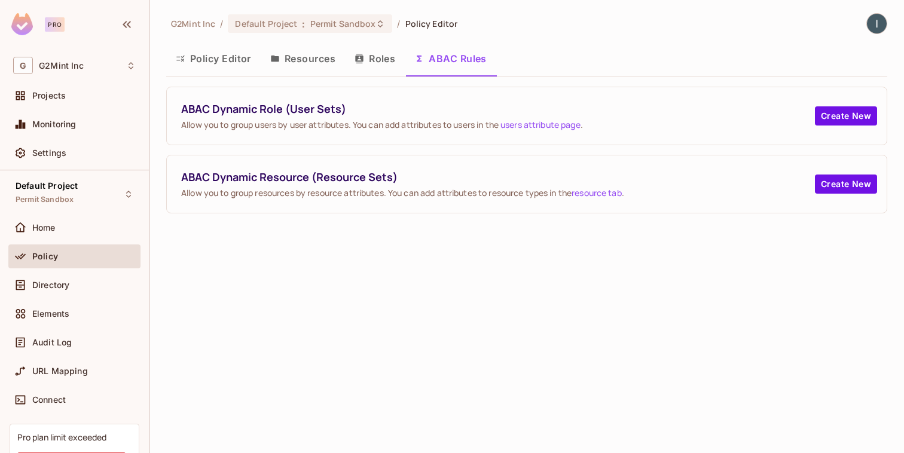
click at [319, 62] on button "Resources" at bounding box center [303, 59] width 84 height 30
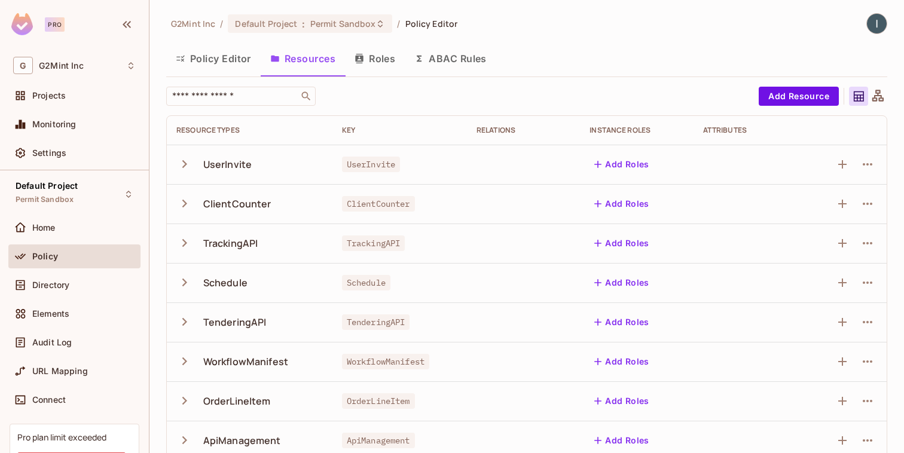
click at [69, 256] on div "Policy" at bounding box center [83, 257] width 103 height 10
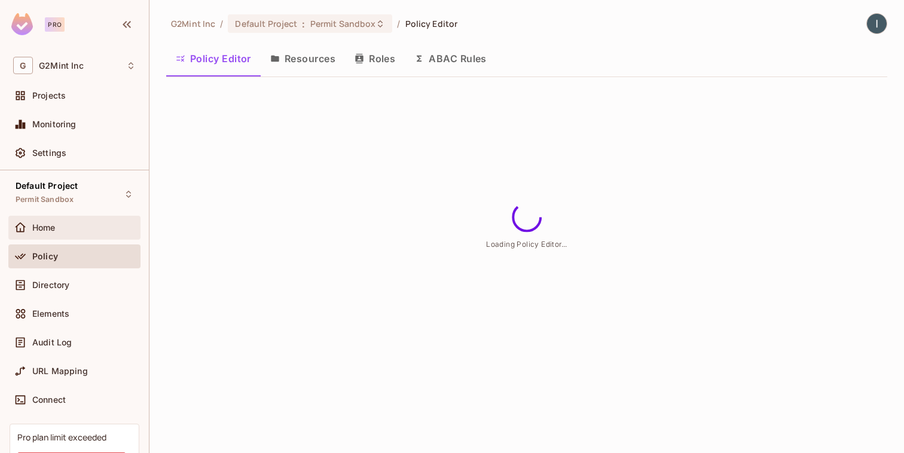
click at [70, 239] on div "Home" at bounding box center [74, 228] width 132 height 24
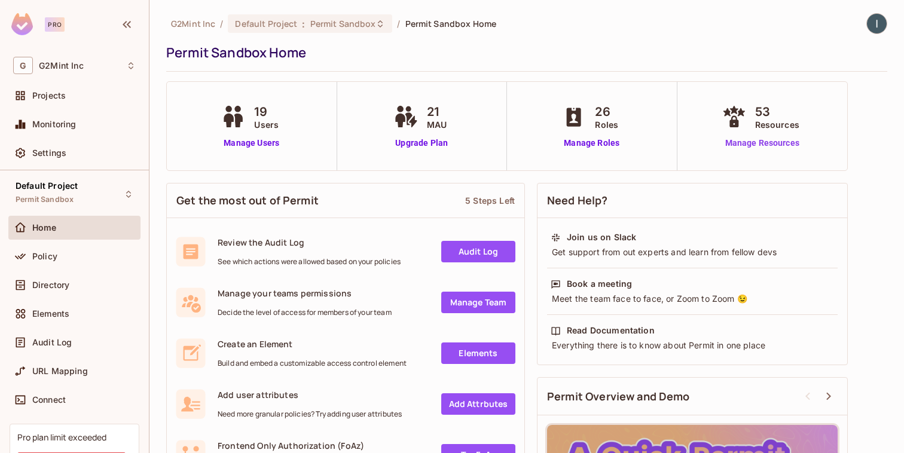
click at [779, 142] on link "Manage Resources" at bounding box center [762, 143] width 86 height 13
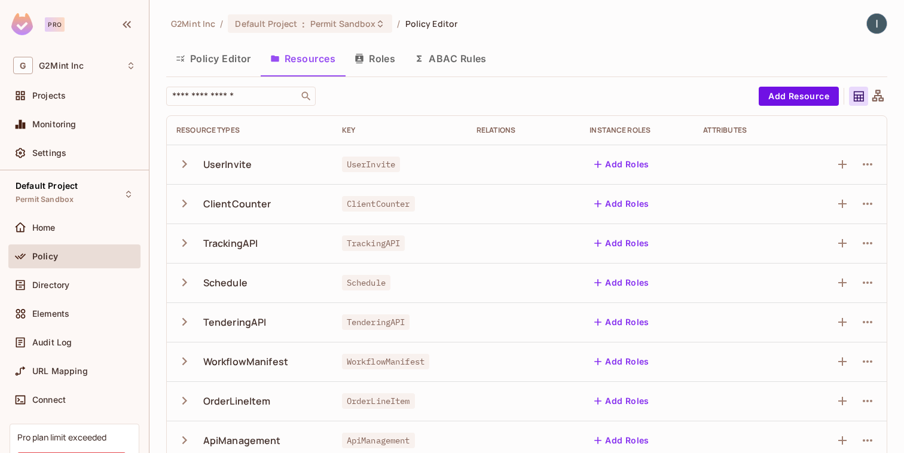
click at [379, 56] on button "Roles" at bounding box center [375, 59] width 60 height 30
